Goal: Task Accomplishment & Management: Use online tool/utility

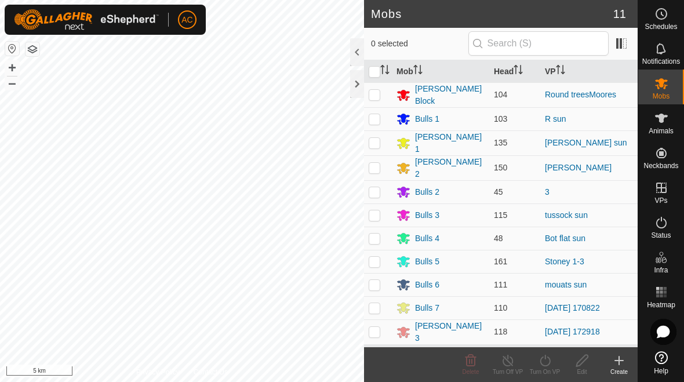
click at [358, 87] on div at bounding box center [357, 84] width 14 height 28
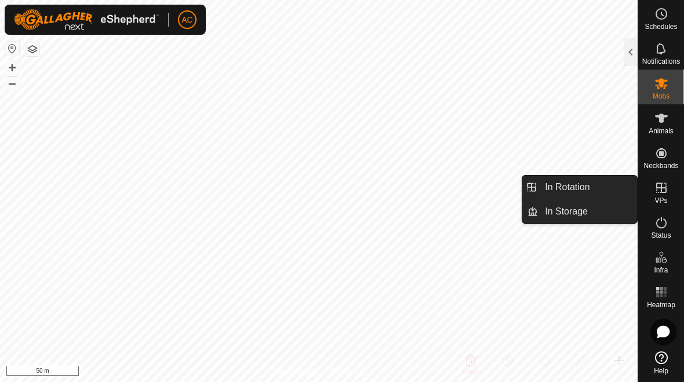
click at [474, 182] on link "In Rotation" at bounding box center [587, 187] width 99 height 23
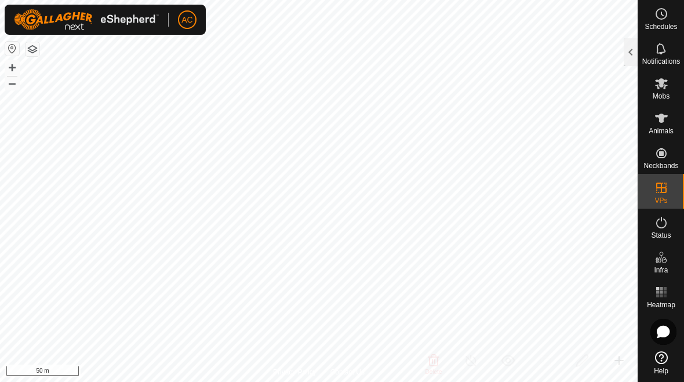
click at [474, 54] on div at bounding box center [630, 52] width 14 height 28
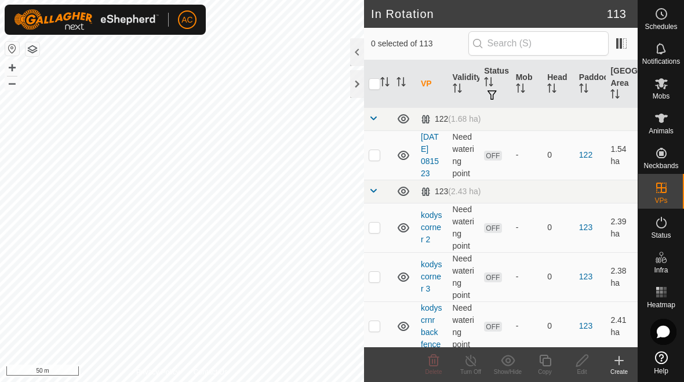
click at [474, 367] on div "Create" at bounding box center [618, 371] width 37 height 9
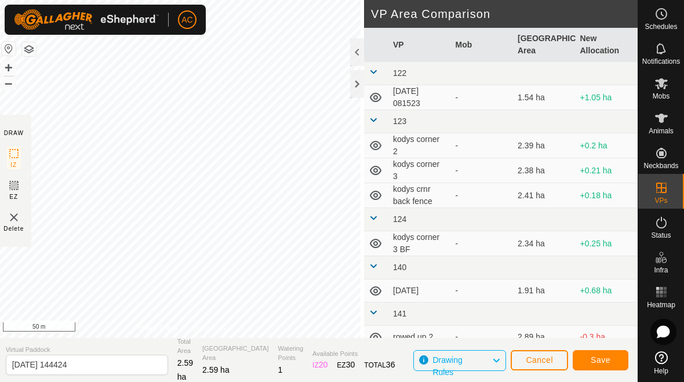
click at [474, 360] on span "Save" at bounding box center [600, 359] width 20 height 9
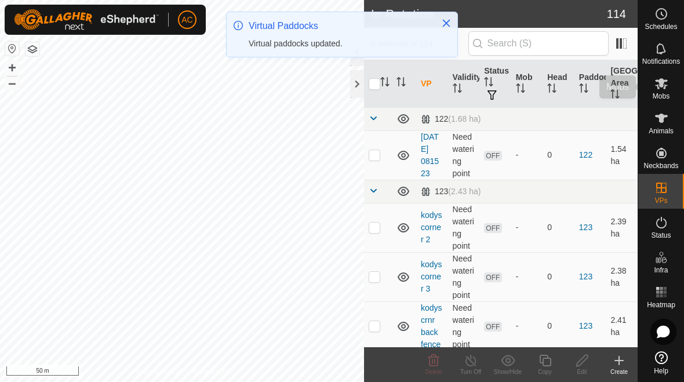
click at [474, 88] on icon at bounding box center [661, 83] width 13 height 11
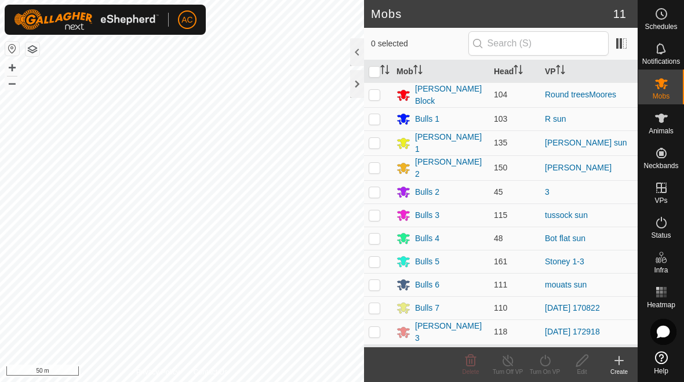
click at [452, 326] on div "[PERSON_NAME] 3" at bounding box center [440, 332] width 88 height 24
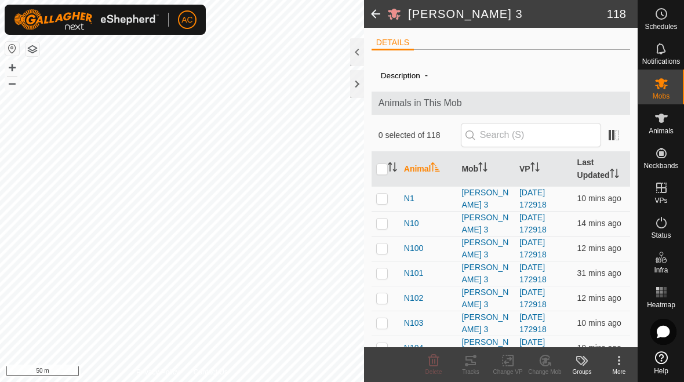
click at [357, 54] on div at bounding box center [357, 52] width 14 height 28
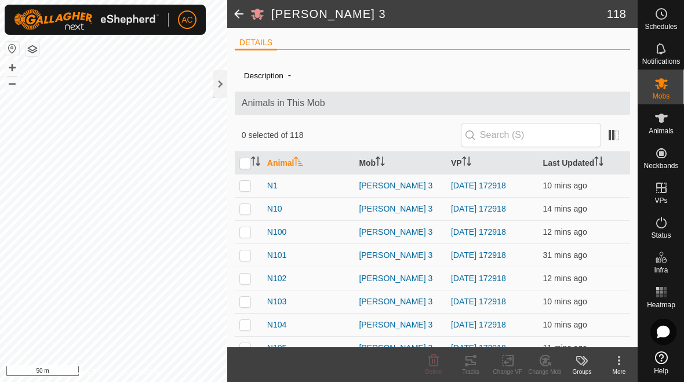
click at [474, 364] on icon at bounding box center [619, 360] width 14 height 14
click at [474, 367] on div "More" at bounding box center [618, 371] width 37 height 9
click at [474, 369] on div "More" at bounding box center [618, 371] width 37 height 9
click at [474, 371] on div "Change Mob" at bounding box center [544, 371] width 37 height 9
click at [474, 367] on div "Change VP" at bounding box center [507, 371] width 37 height 9
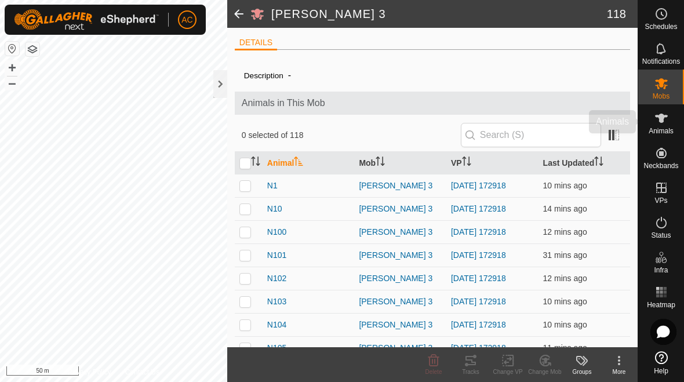
click at [474, 129] on span "Animals" at bounding box center [660, 130] width 25 height 7
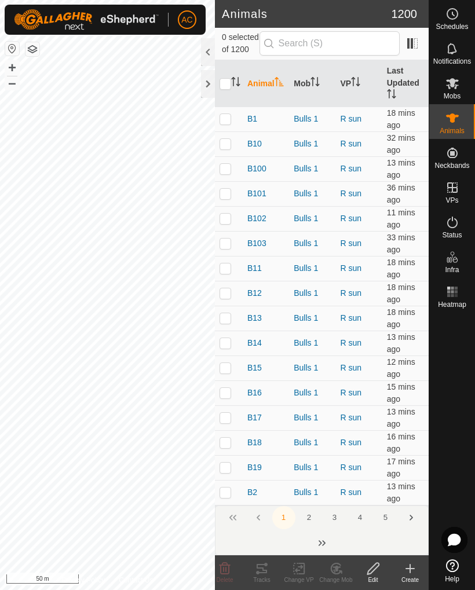
click at [204, 81] on div at bounding box center [208, 84] width 14 height 28
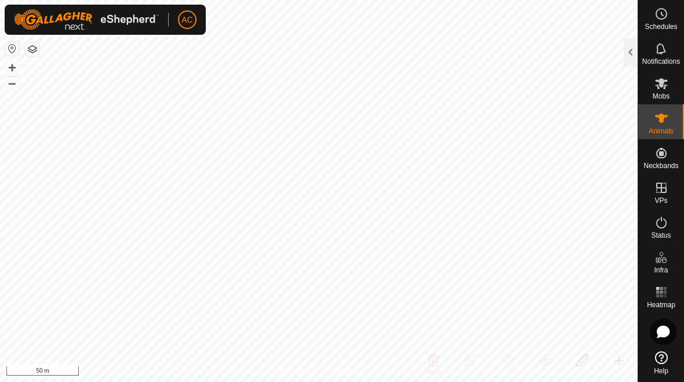
click at [474, 52] on div at bounding box center [630, 52] width 14 height 28
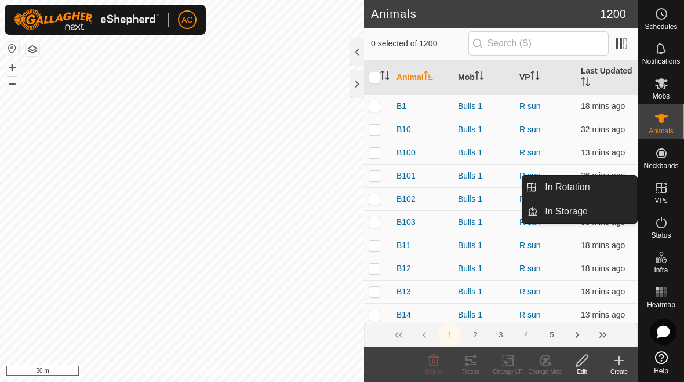
click at [474, 187] on link "In Rotation" at bounding box center [587, 187] width 99 height 23
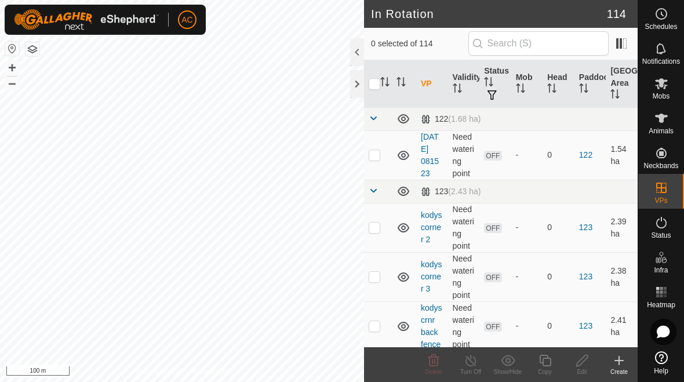
click at [474, 367] on div "Create" at bounding box center [618, 371] width 37 height 9
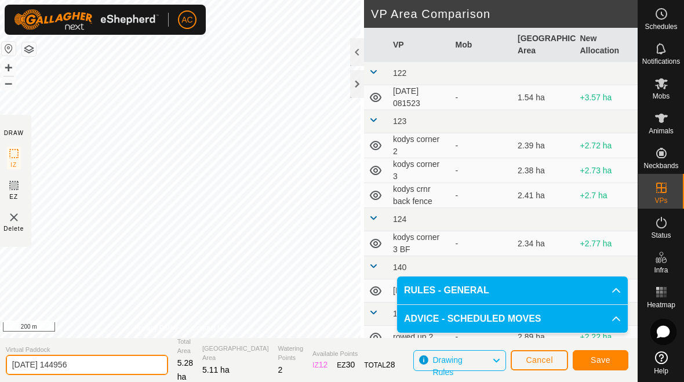
click at [102, 369] on input "[DATE] 144956" at bounding box center [87, 365] width 162 height 20
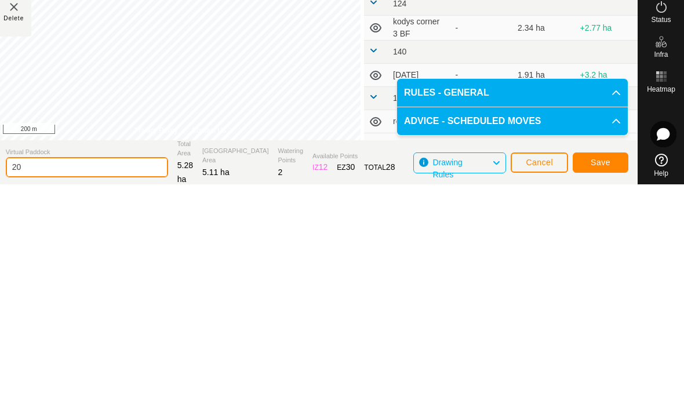
type input "2"
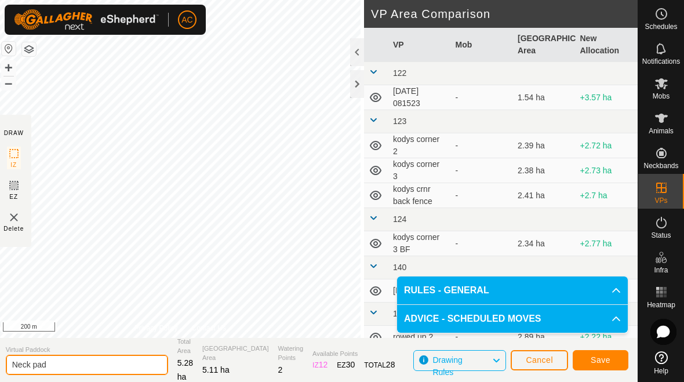
type input "Neck pad"
click at [474, 359] on span "Save" at bounding box center [600, 359] width 20 height 9
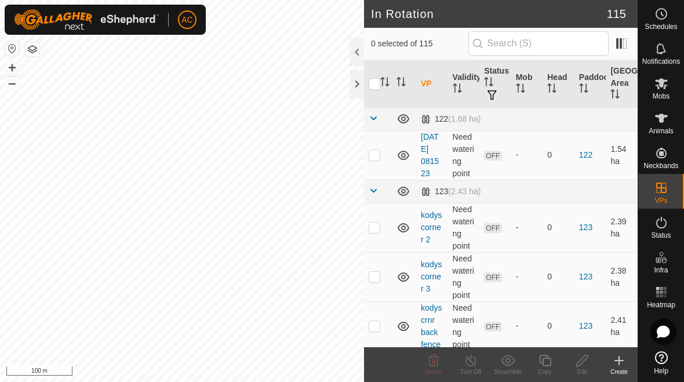
click at [474, 360] on icon at bounding box center [619, 360] width 8 height 0
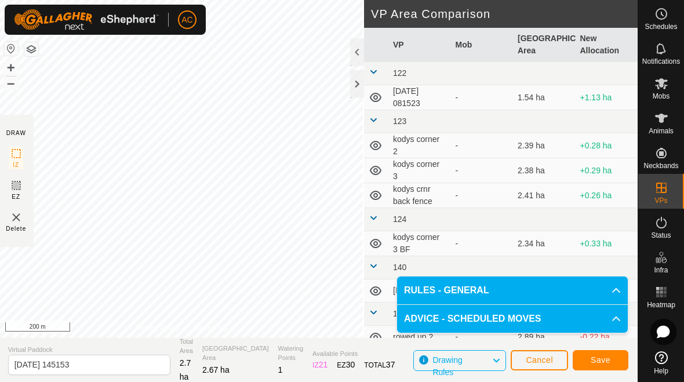
click at [109, 367] on input "[DATE] 145153" at bounding box center [89, 365] width 162 height 20
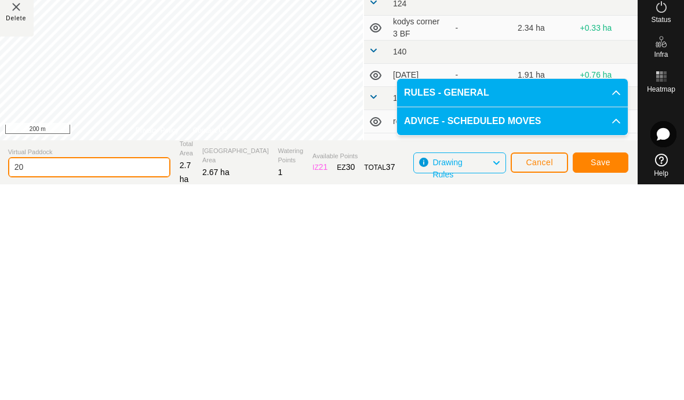
type input "2"
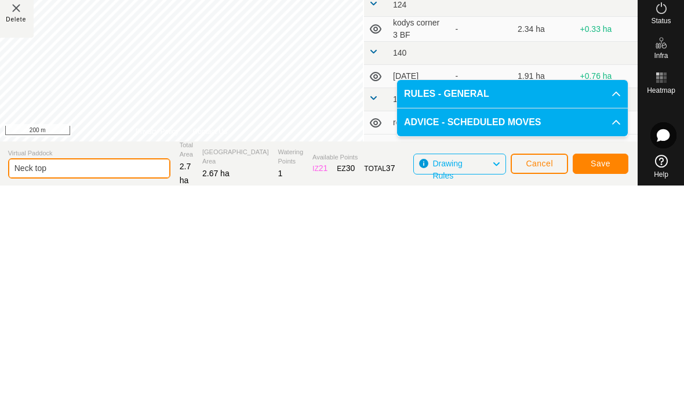
type input "Neck top"
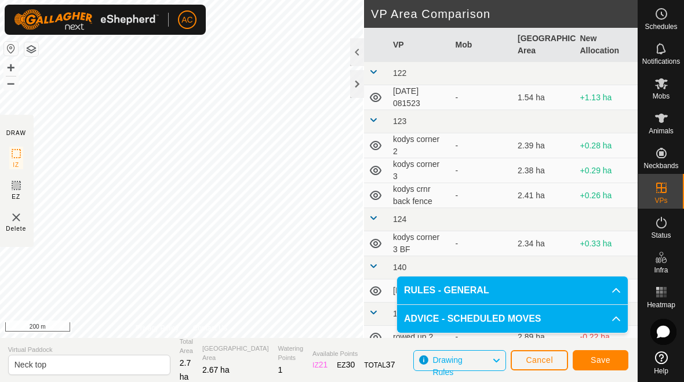
click at [474, 355] on span "Save" at bounding box center [600, 359] width 20 height 9
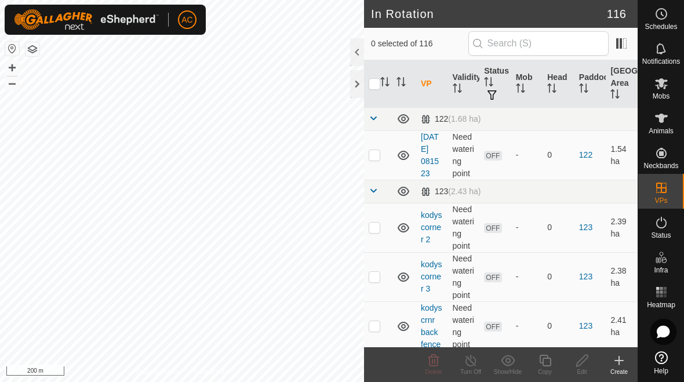
click at [359, 89] on div at bounding box center [357, 84] width 14 height 28
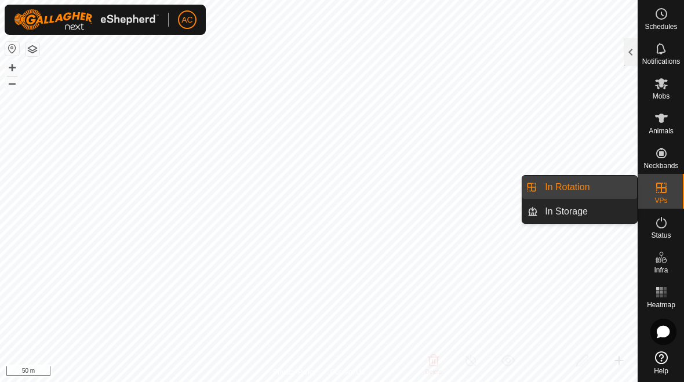
click at [474, 185] on link "In Rotation" at bounding box center [587, 187] width 99 height 23
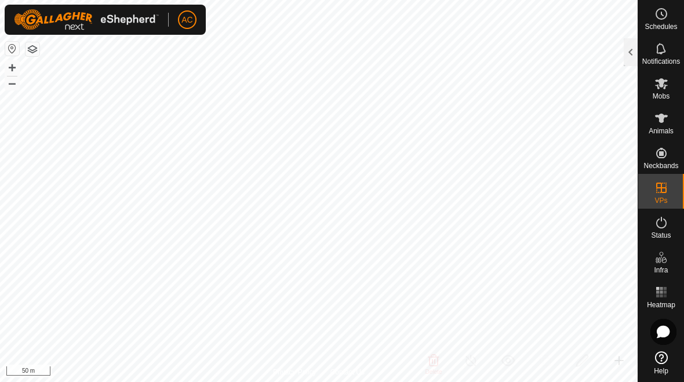
click at [474, 49] on div at bounding box center [630, 52] width 14 height 28
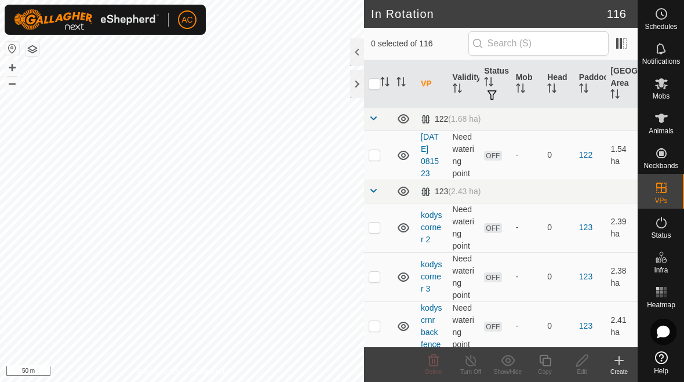
click at [474, 363] on icon at bounding box center [619, 360] width 14 height 14
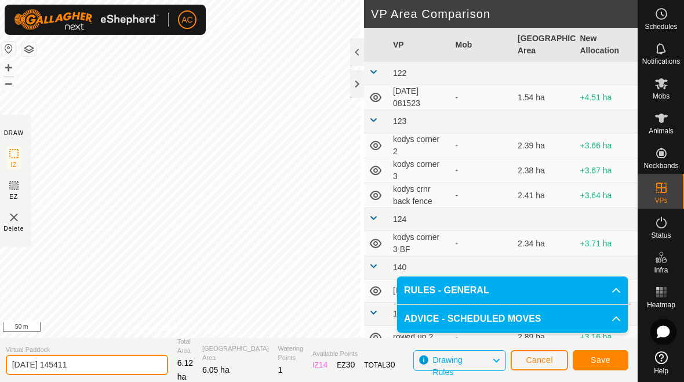
click at [106, 365] on input "[DATE] 145411" at bounding box center [87, 365] width 162 height 20
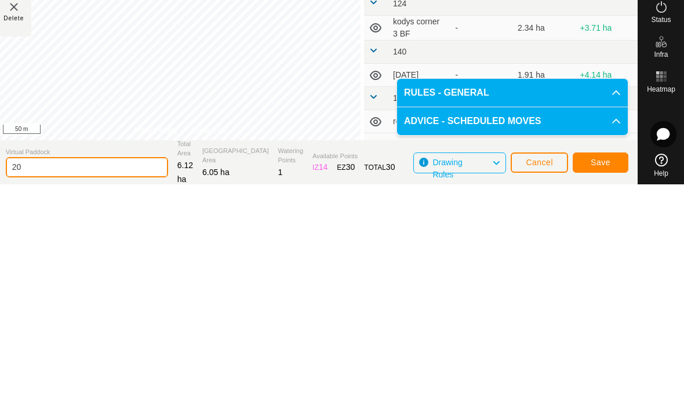
type input "2"
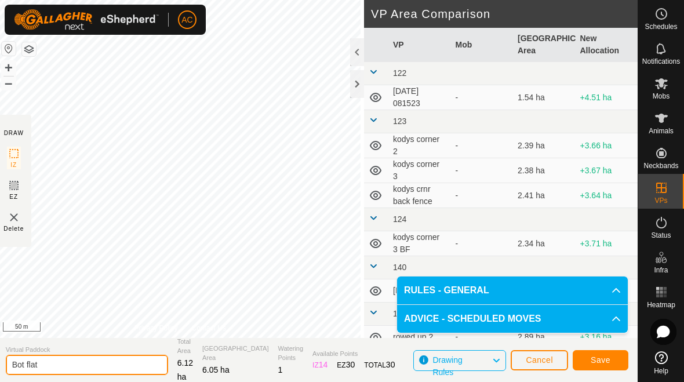
type input "Bot flat"
click at [474, 360] on button "Save" at bounding box center [600, 360] width 56 height 20
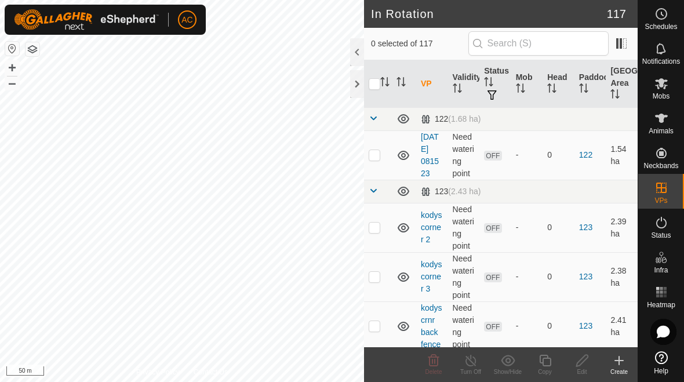
click at [352, 87] on div at bounding box center [357, 84] width 14 height 28
